Goal: Find specific page/section: Find specific page/section

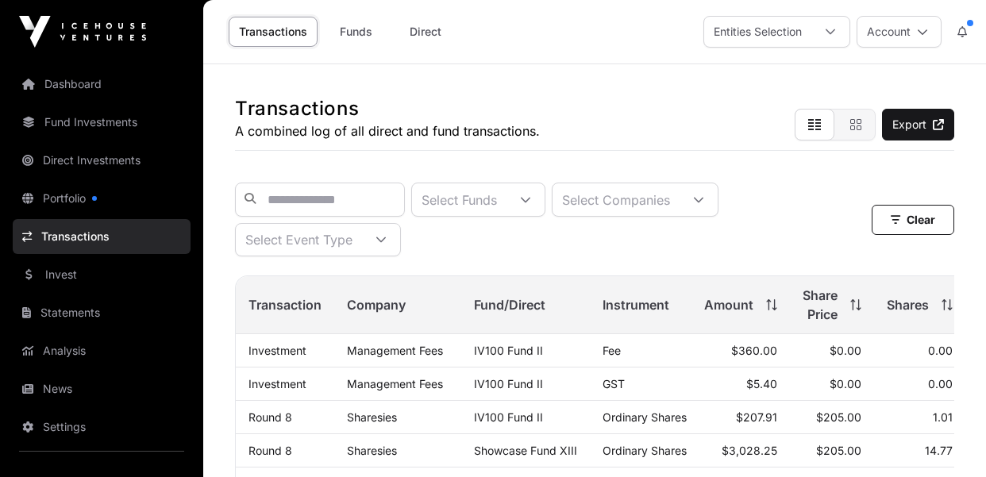
click at [489, 101] on h1 "Transactions" at bounding box center [387, 108] width 305 height 25
click at [71, 87] on link "Dashboard" at bounding box center [102, 84] width 178 height 35
